Goal: Check status: Check status

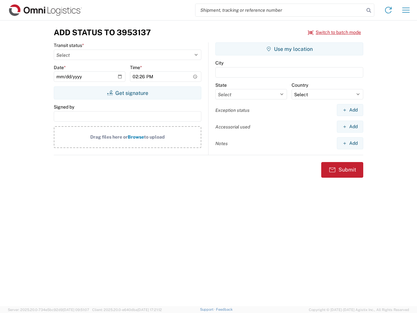
click at [280, 10] on input "search" at bounding box center [279, 10] width 169 height 12
click at [369, 10] on icon at bounding box center [368, 10] width 9 height 9
click at [388, 10] on icon at bounding box center [388, 10] width 10 height 10
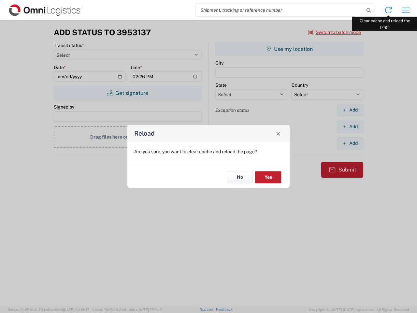
click at [406, 10] on div "Reload Are you sure, you want to clear cache and reload the page? No Yes" at bounding box center [208, 156] width 417 height 313
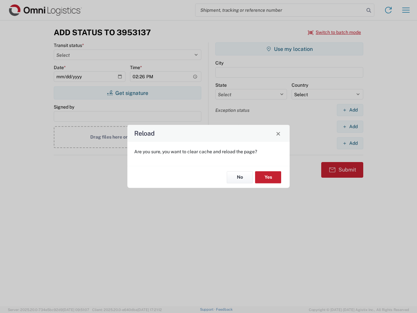
click at [334, 32] on div "Reload Are you sure, you want to clear cache and reload the page? No Yes" at bounding box center [208, 156] width 417 height 313
click at [127, 93] on div "Reload Are you sure, you want to clear cache and reload the page? No Yes" at bounding box center [208, 156] width 417 height 313
click at [289, 49] on div "Reload Are you sure, you want to clear cache and reload the page? No Yes" at bounding box center [208, 156] width 417 height 313
click at [350, 110] on div "Reload Are you sure, you want to clear cache and reload the page? No Yes" at bounding box center [208, 156] width 417 height 313
click at [350, 126] on div "Reload Are you sure, you want to clear cache and reload the page? No Yes" at bounding box center [208, 156] width 417 height 313
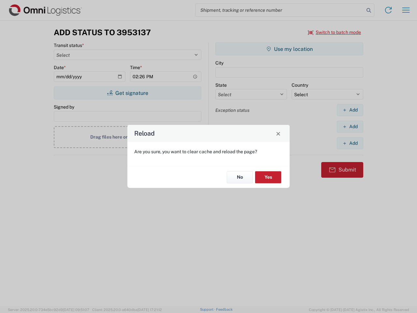
click at [350, 143] on div "Reload Are you sure, you want to clear cache and reload the page? No Yes" at bounding box center [208, 156] width 417 height 313
